Goal: Check status

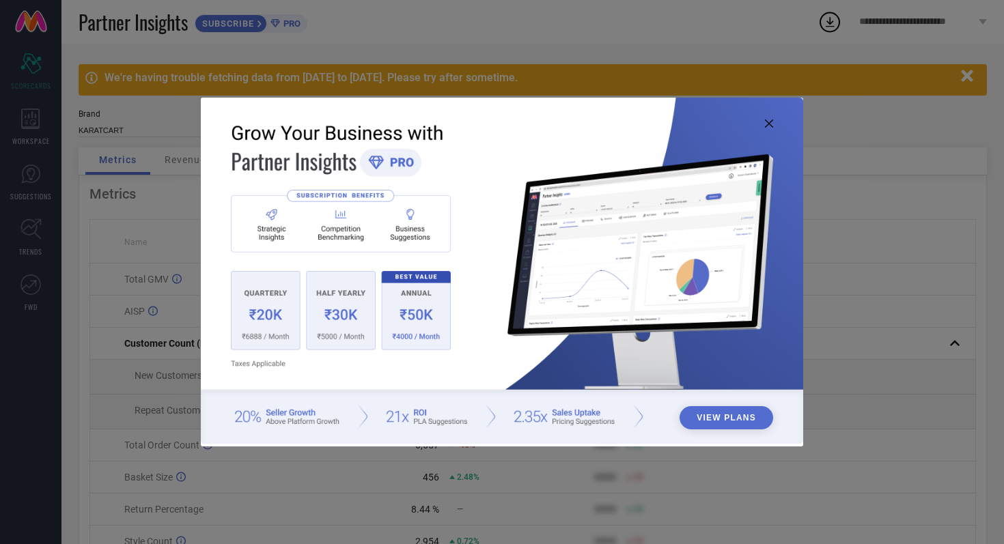
click at [770, 122] on icon at bounding box center [769, 123] width 8 height 8
click at [768, 121] on icon at bounding box center [769, 123] width 8 height 8
